Goal: Transaction & Acquisition: Purchase product/service

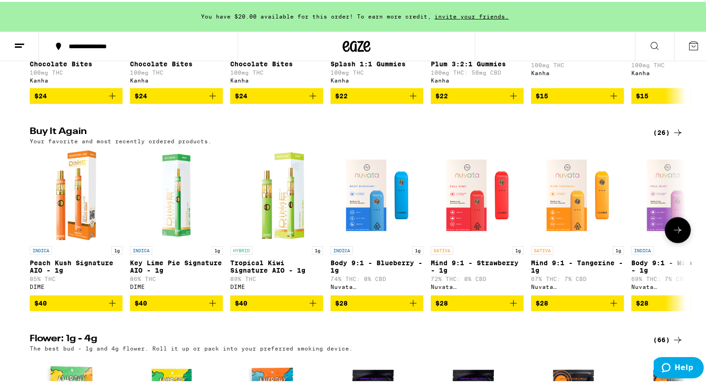
scroll to position [696, 0]
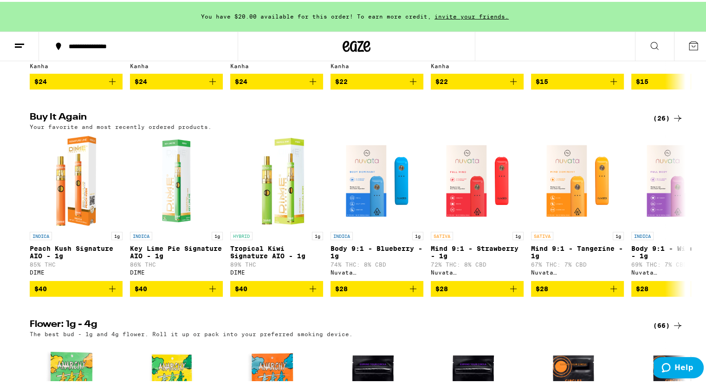
click at [656, 122] on div "(26)" at bounding box center [668, 116] width 30 height 11
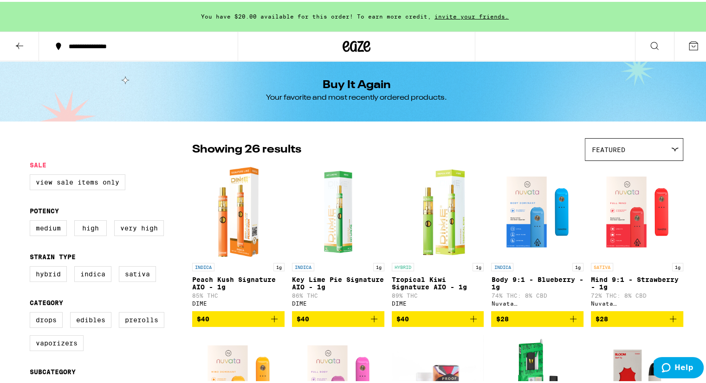
click at [17, 42] on icon at bounding box center [19, 44] width 11 height 11
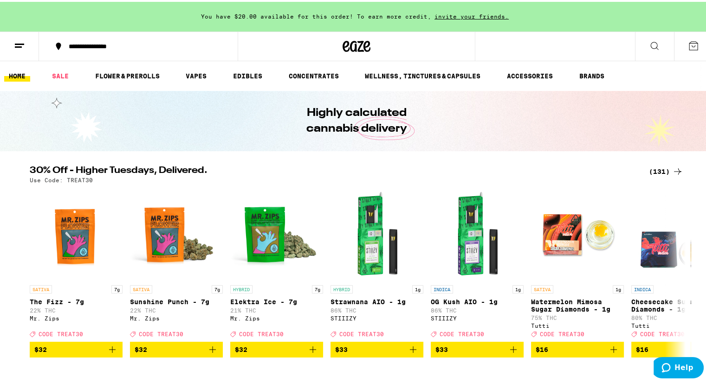
click at [657, 166] on div "(131)" at bounding box center [666, 169] width 34 height 11
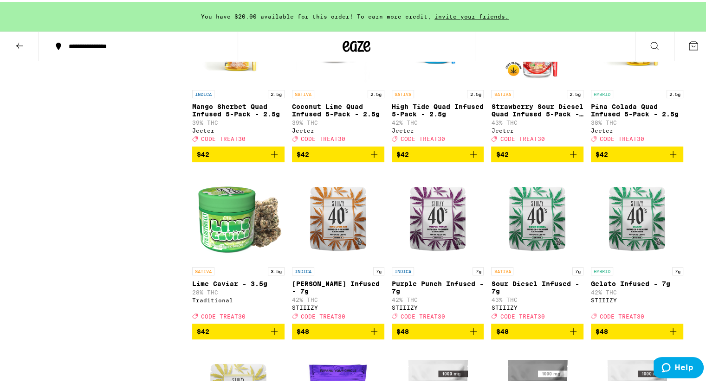
scroll to position [4084, 0]
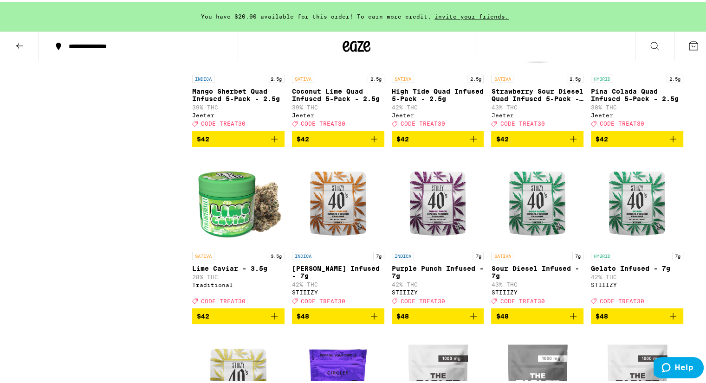
click at [271, 141] on icon "Add to bag" at bounding box center [274, 137] width 6 height 6
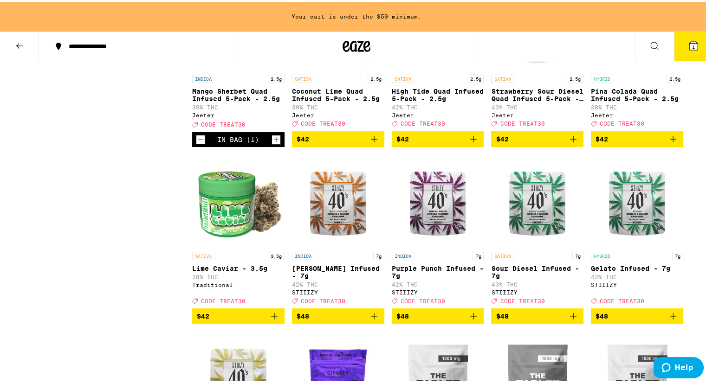
click at [668, 143] on icon "Add to bag" at bounding box center [672, 137] width 11 height 11
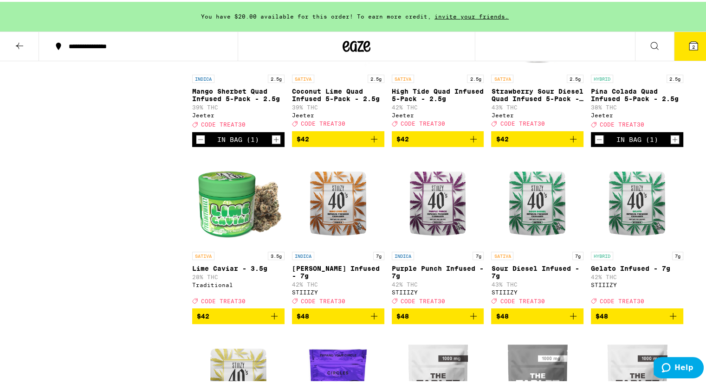
click at [570, 143] on icon "Add to bag" at bounding box center [573, 137] width 11 height 11
click at [469, 143] on icon "Add to bag" at bounding box center [473, 137] width 11 height 11
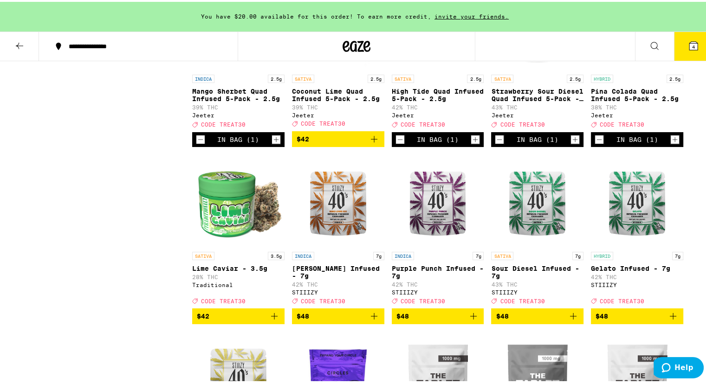
click at [689, 40] on icon at bounding box center [693, 44] width 8 height 8
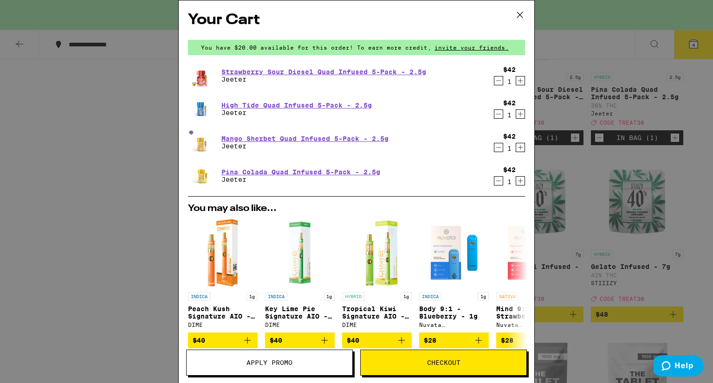
click at [250, 362] on span "Apply Promo" at bounding box center [269, 363] width 46 height 6
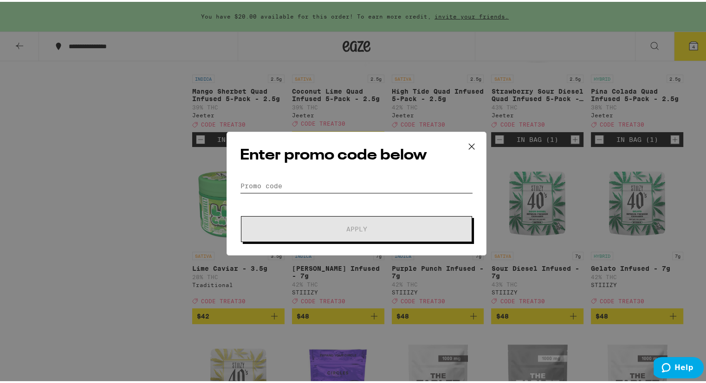
click at [330, 186] on input "Promo Code" at bounding box center [356, 184] width 233 height 14
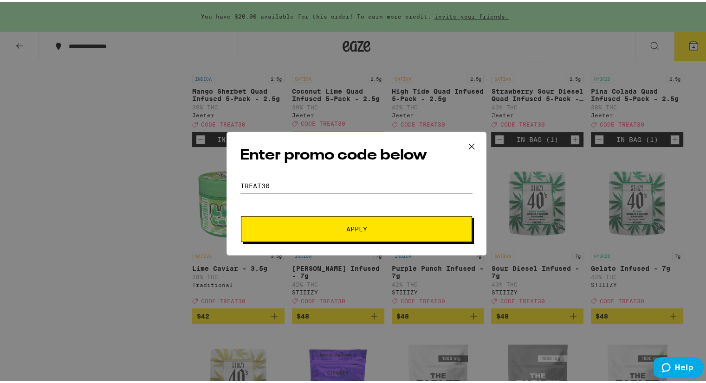
type input "TREAT30"
click at [346, 224] on span "Apply" at bounding box center [356, 227] width 21 height 6
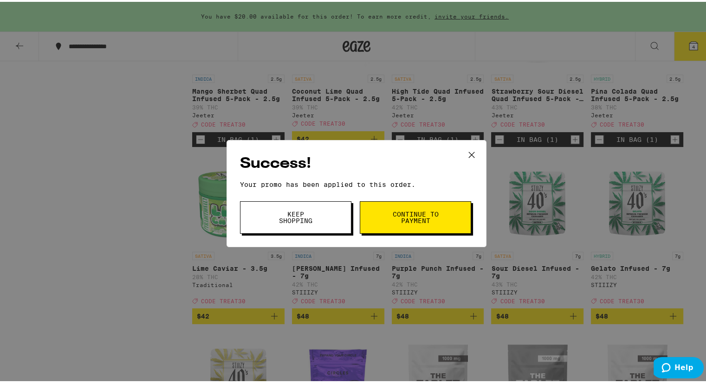
click at [408, 214] on span "Continue to payment" at bounding box center [415, 215] width 47 height 13
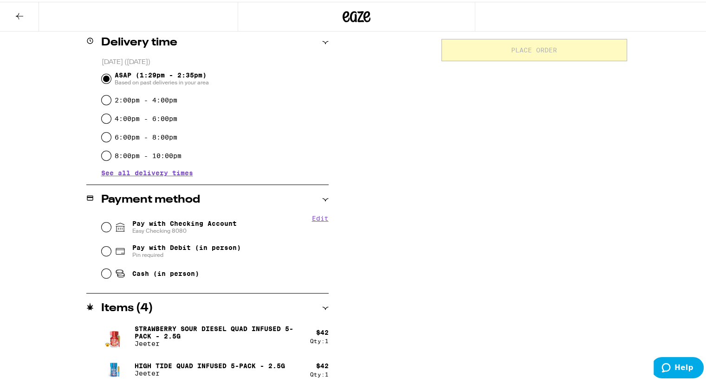
scroll to position [278, 0]
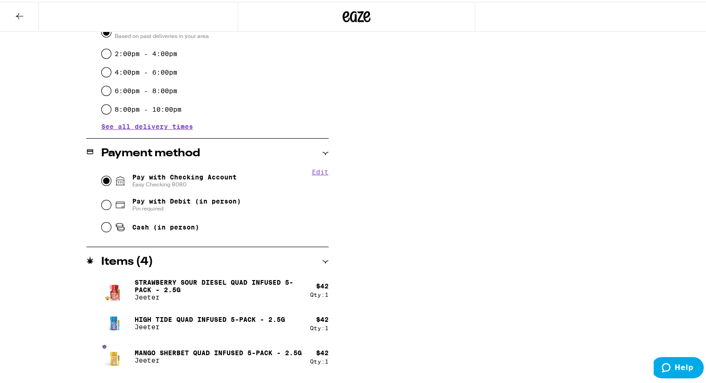
click at [102, 178] on input "Pay with Checking Account Easy Checking 8080" at bounding box center [106, 179] width 9 height 9
radio input "true"
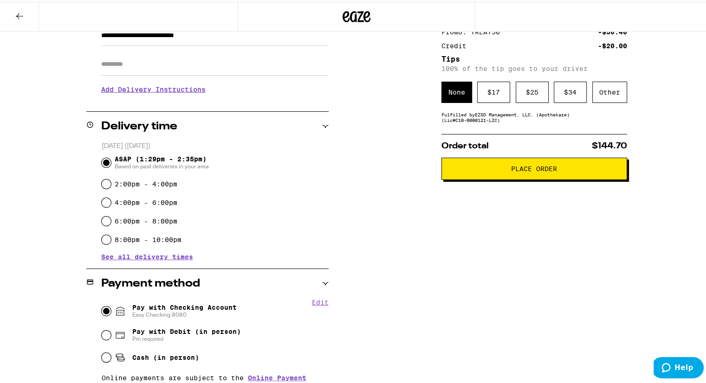
scroll to position [148, 0]
click at [542, 168] on span "Place Order" at bounding box center [534, 167] width 46 height 6
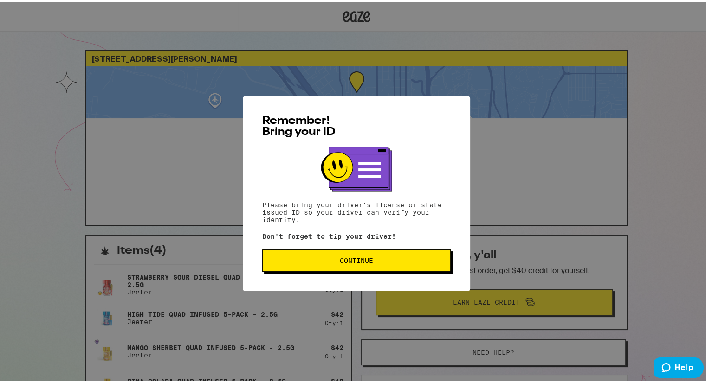
click at [344, 256] on span "Continue" at bounding box center [356, 259] width 33 height 6
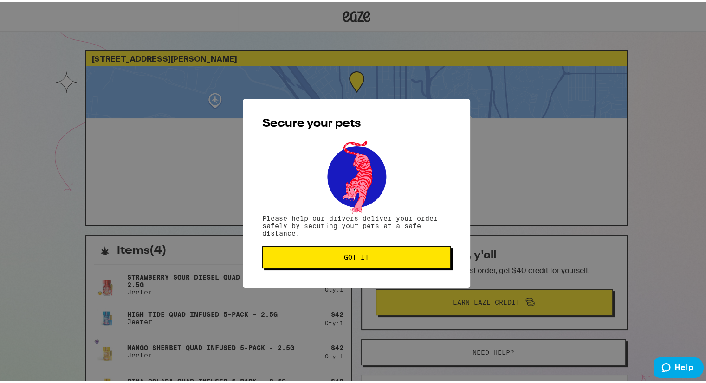
click at [351, 259] on span "Got it" at bounding box center [356, 255] width 25 height 6
